Goal: Transaction & Acquisition: Purchase product/service

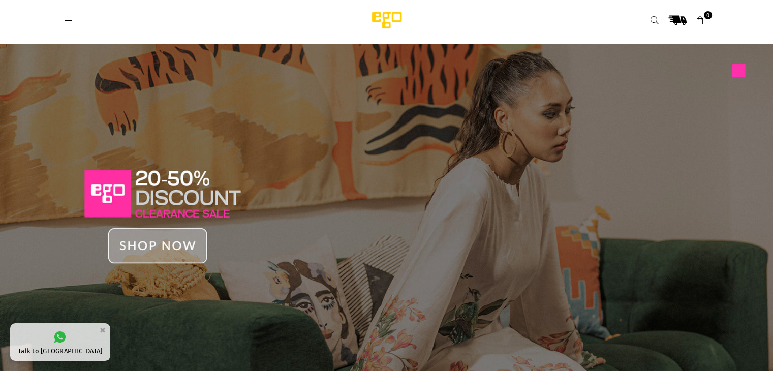
click at [152, 229] on img at bounding box center [386, 209] width 773 height 330
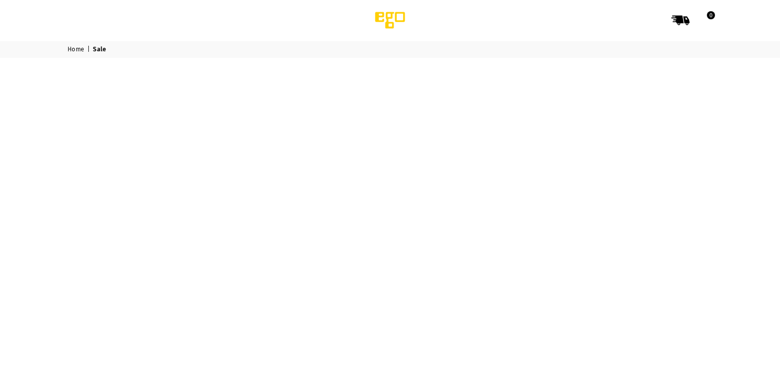
select select "******"
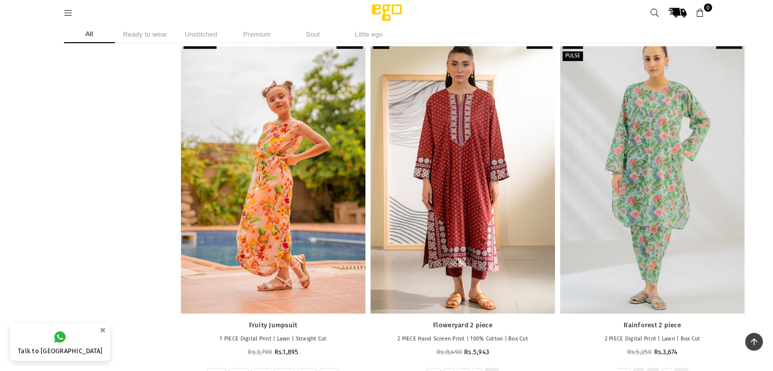
scroll to position [15955, 0]
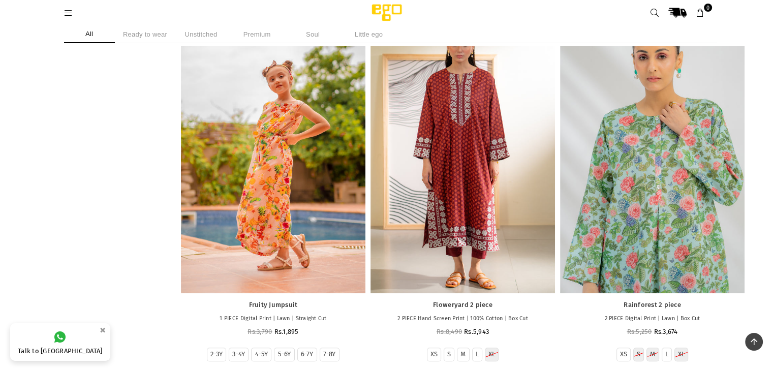
click at [650, 100] on div at bounding box center [652, 154] width 184 height 276
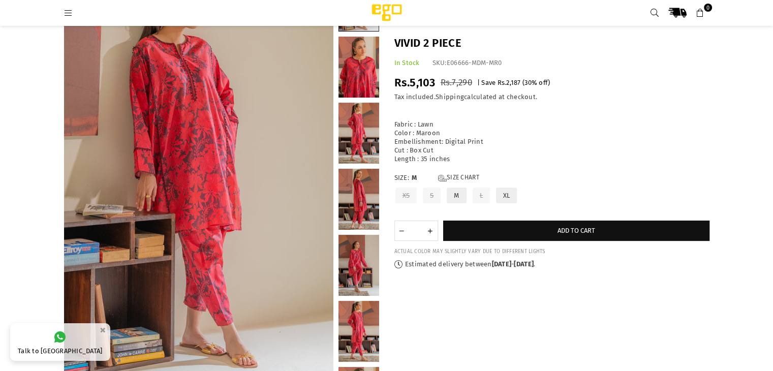
scroll to position [66, 0]
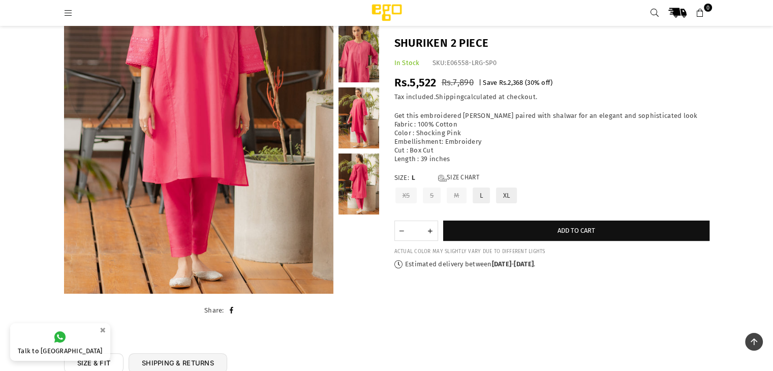
scroll to position [107, 0]
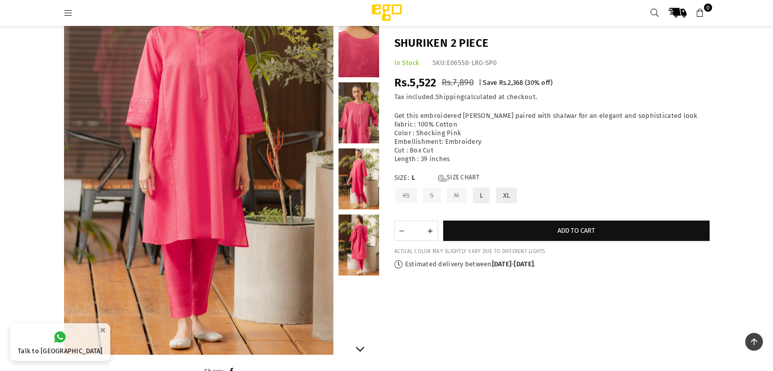
click at [375, 122] on link at bounding box center [358, 112] width 41 height 61
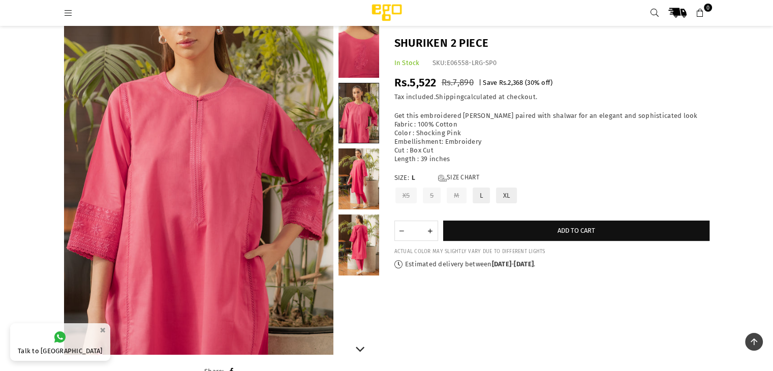
click at [359, 161] on link at bounding box center [358, 178] width 41 height 61
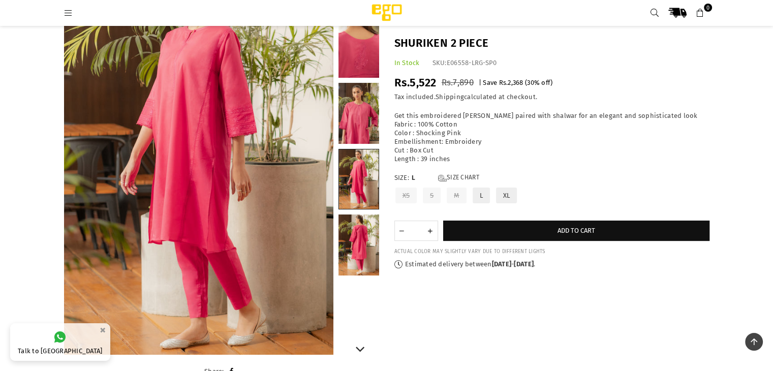
click at [354, 230] on link at bounding box center [358, 244] width 41 height 61
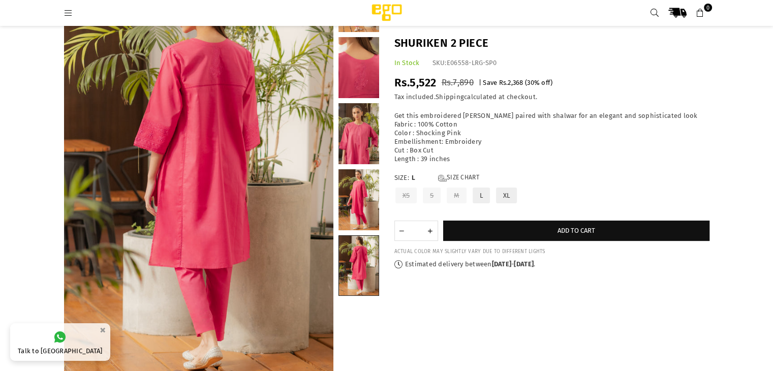
scroll to position [25, 0]
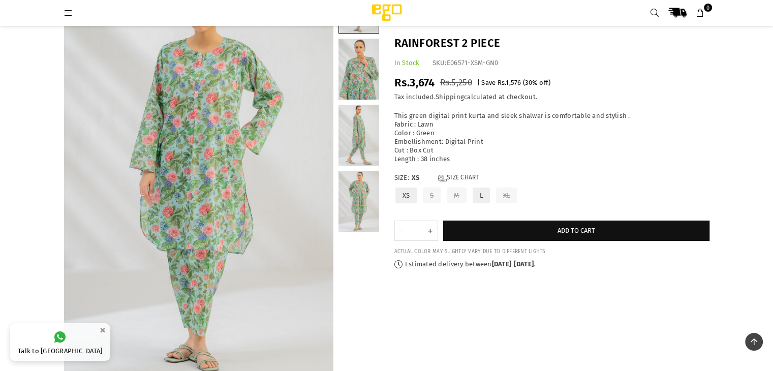
scroll to position [66, 0]
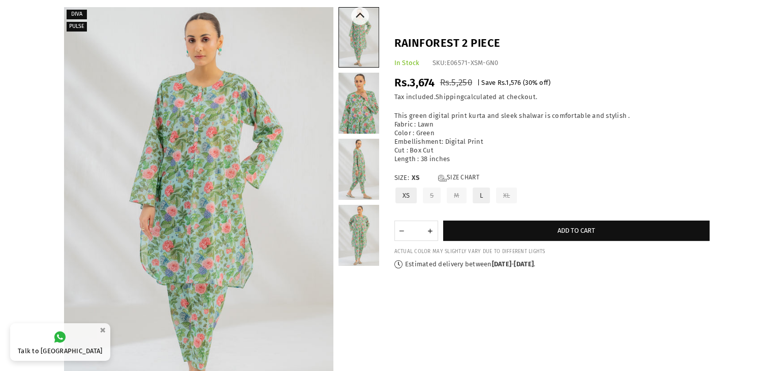
click at [354, 166] on link at bounding box center [358, 169] width 41 height 61
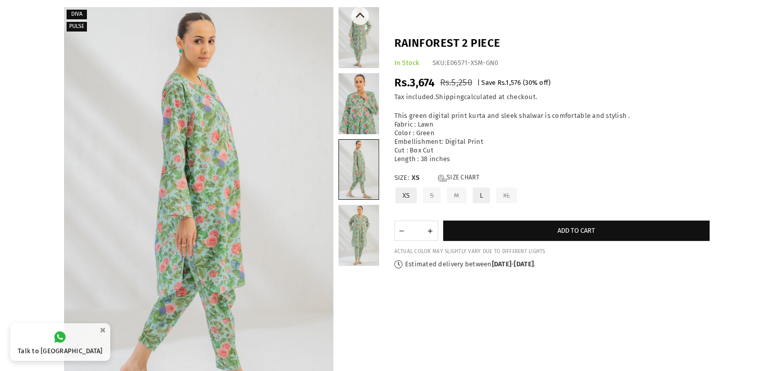
click at [349, 248] on link at bounding box center [358, 235] width 41 height 61
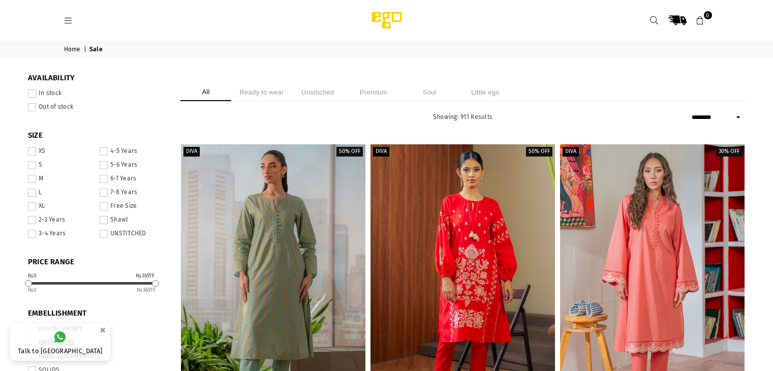
select select "******"
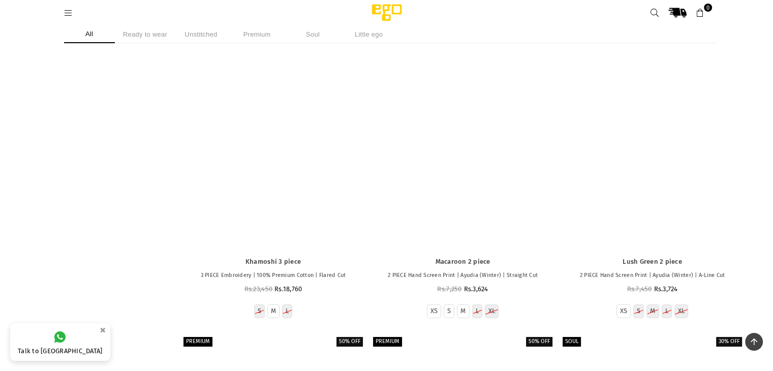
scroll to position [42412, 0]
